Goal: Check status: Check status

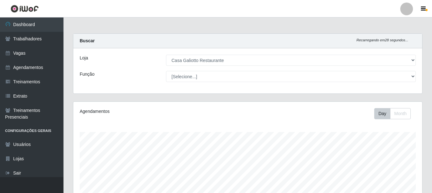
select select "279"
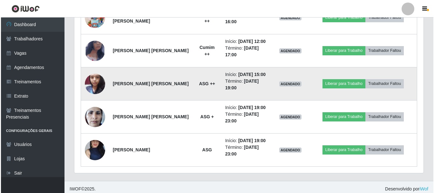
scroll to position [479, 0]
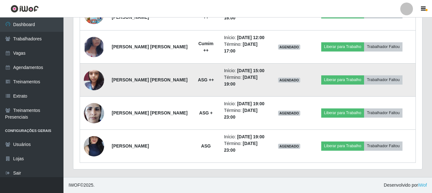
click at [103, 78] on img at bounding box center [94, 79] width 20 height 27
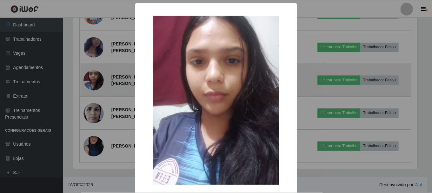
scroll to position [144, 0]
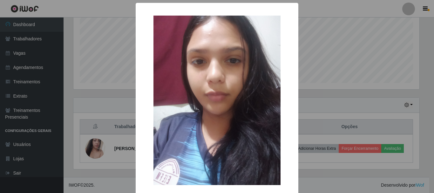
click at [114, 71] on div "× OK Cancel" at bounding box center [217, 96] width 434 height 193
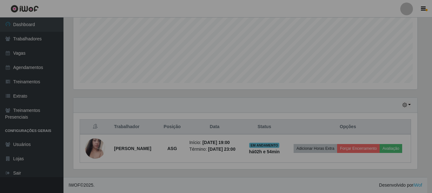
scroll to position [132, 349]
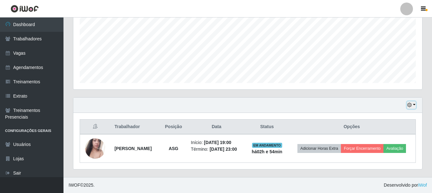
click at [415, 104] on button "button" at bounding box center [411, 104] width 9 height 7
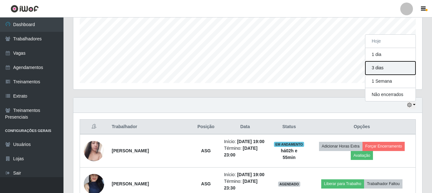
click at [381, 67] on button "3 dias" at bounding box center [390, 67] width 50 height 13
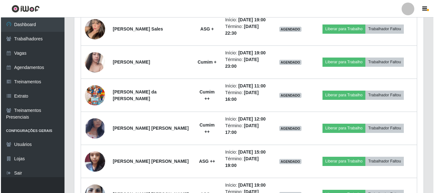
scroll to position [398, 0]
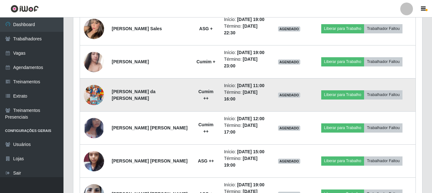
click at [93, 92] on img at bounding box center [94, 95] width 20 height 36
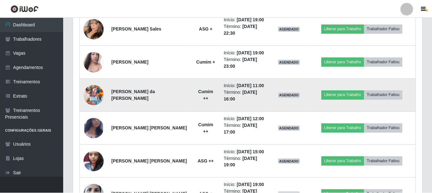
scroll to position [132, 346]
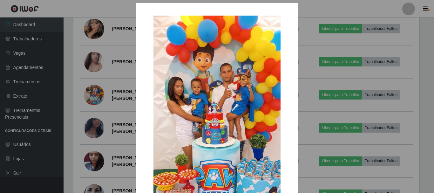
click at [101, 89] on div "× OK Cancel" at bounding box center [217, 96] width 434 height 193
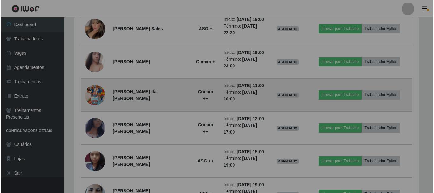
scroll to position [132, 349]
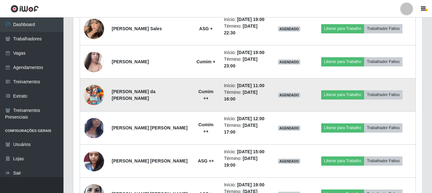
click at [96, 97] on img at bounding box center [94, 95] width 20 height 36
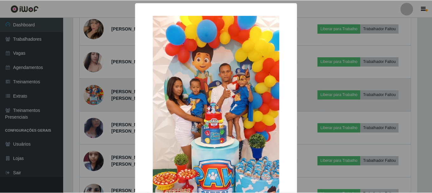
scroll to position [132, 346]
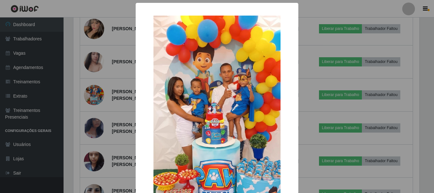
click at [115, 88] on div "× OK Cancel" at bounding box center [217, 96] width 434 height 193
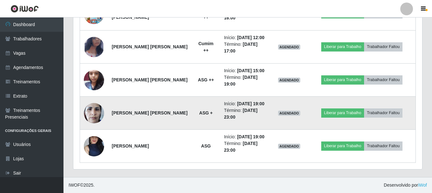
scroll to position [447, 0]
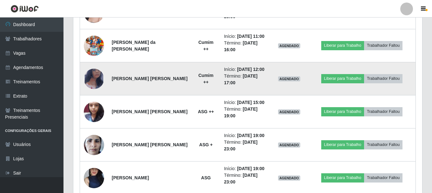
click at [93, 83] on img at bounding box center [94, 78] width 20 height 33
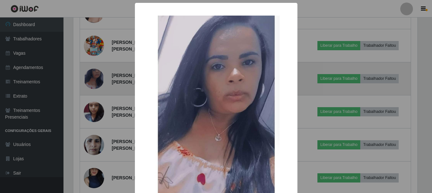
scroll to position [132, 346]
click at [93, 83] on div "× OK Cancel" at bounding box center [217, 96] width 434 height 193
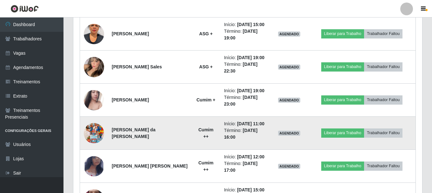
scroll to position [352, 0]
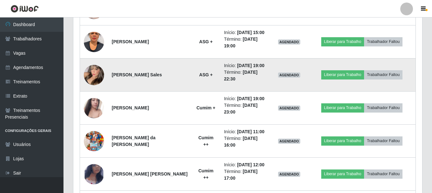
click at [98, 79] on img at bounding box center [94, 75] width 20 height 28
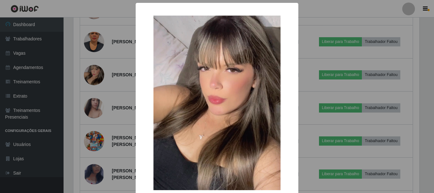
click at [107, 78] on div "× OK Cancel" at bounding box center [217, 96] width 434 height 193
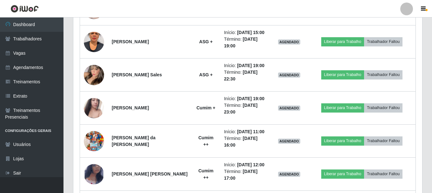
scroll to position [0, 0]
